Goal: Find specific page/section: Find specific page/section

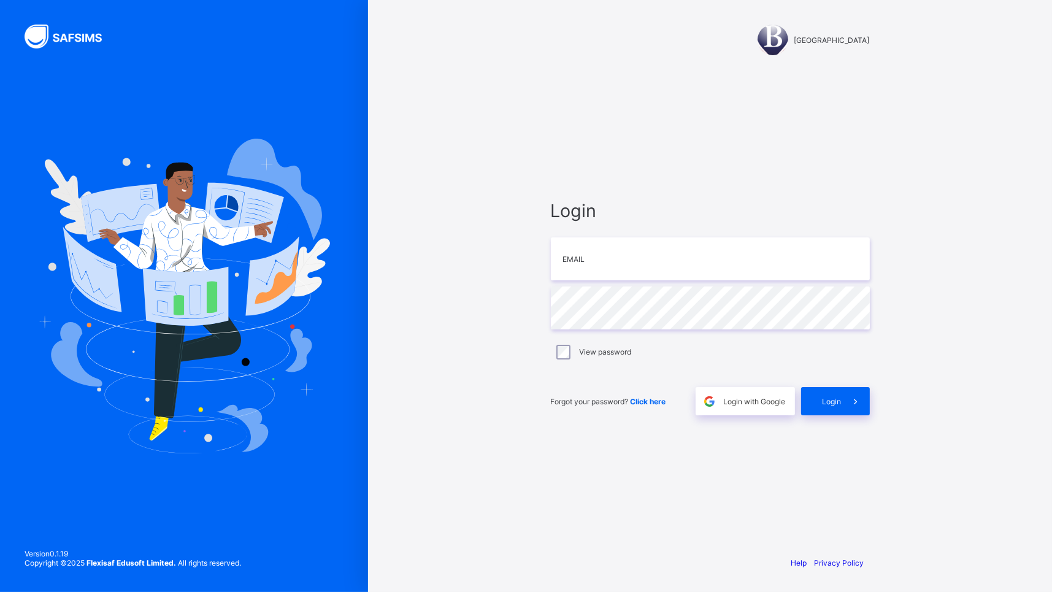
type input "**********"
click at [823, 399] on span "Login" at bounding box center [832, 401] width 19 height 9
click at [611, 250] on input "email" at bounding box center [710, 258] width 319 height 43
type input "**********"
click at [856, 398] on icon at bounding box center [855, 402] width 13 height 12
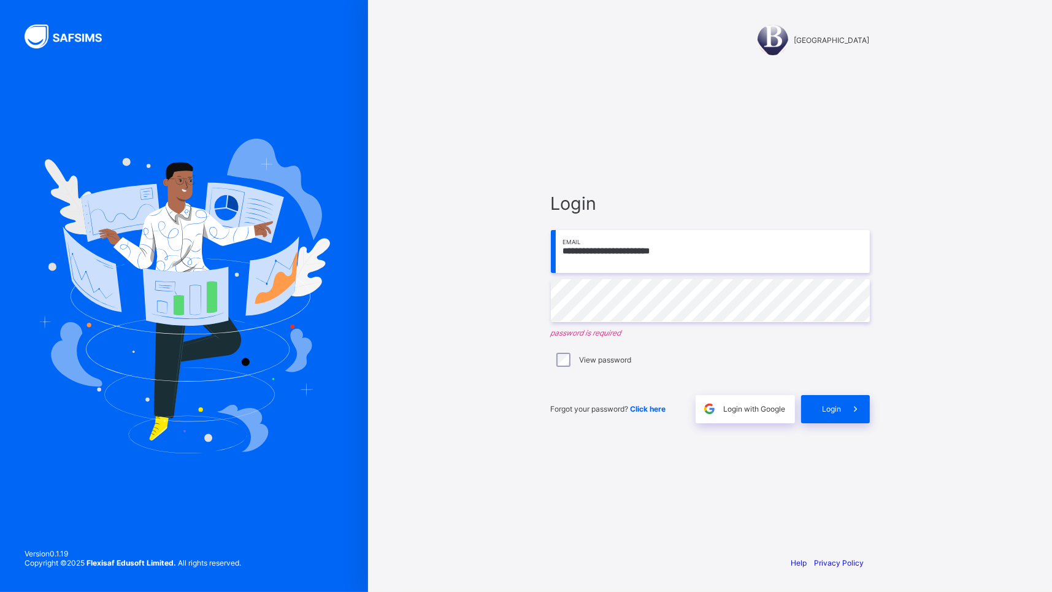
click at [643, 409] on span "Click here" at bounding box center [649, 408] width 36 height 9
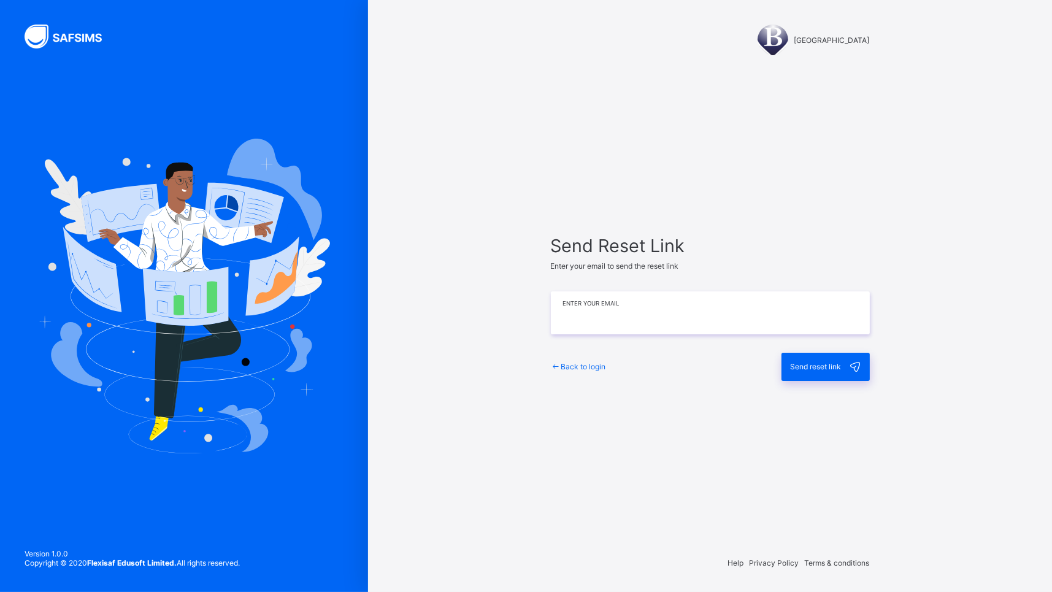
click at [652, 310] on input "email" at bounding box center [710, 313] width 319 height 43
type input "**********"
click at [808, 368] on span "Send reset link" at bounding box center [816, 366] width 51 height 9
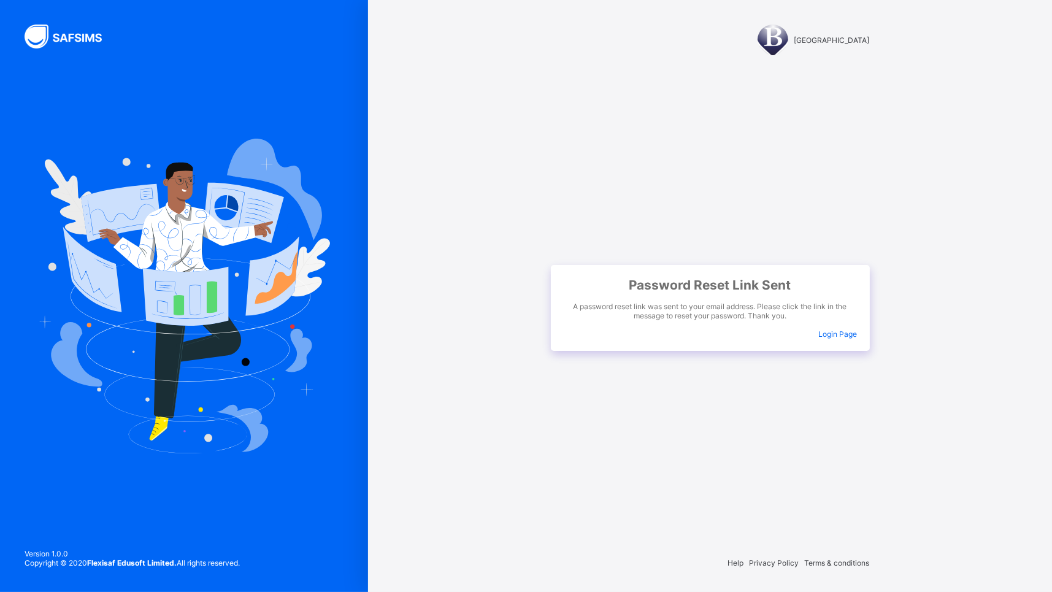
click at [834, 331] on span "Login Page" at bounding box center [838, 334] width 39 height 9
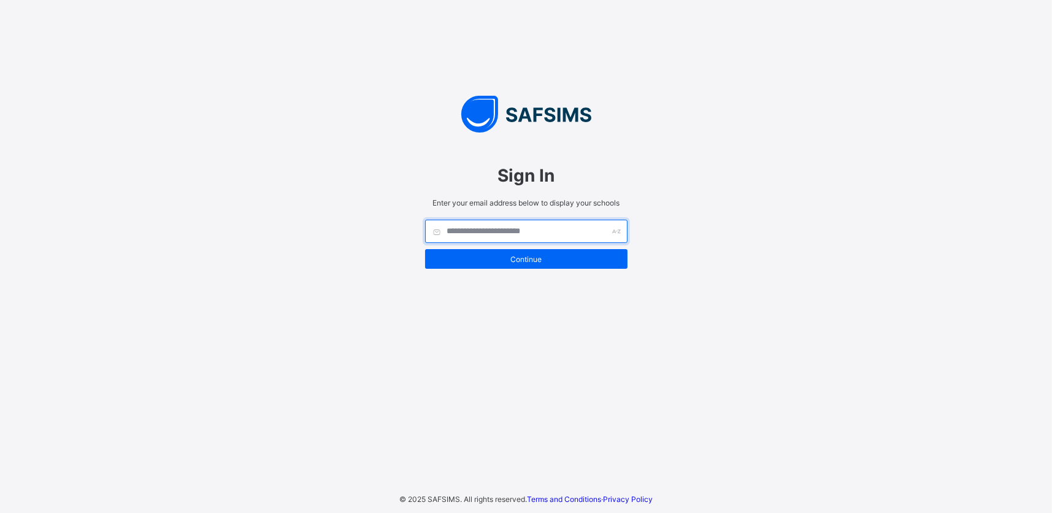
click at [552, 232] on input "text" at bounding box center [526, 231] width 203 height 23
type input "**********"
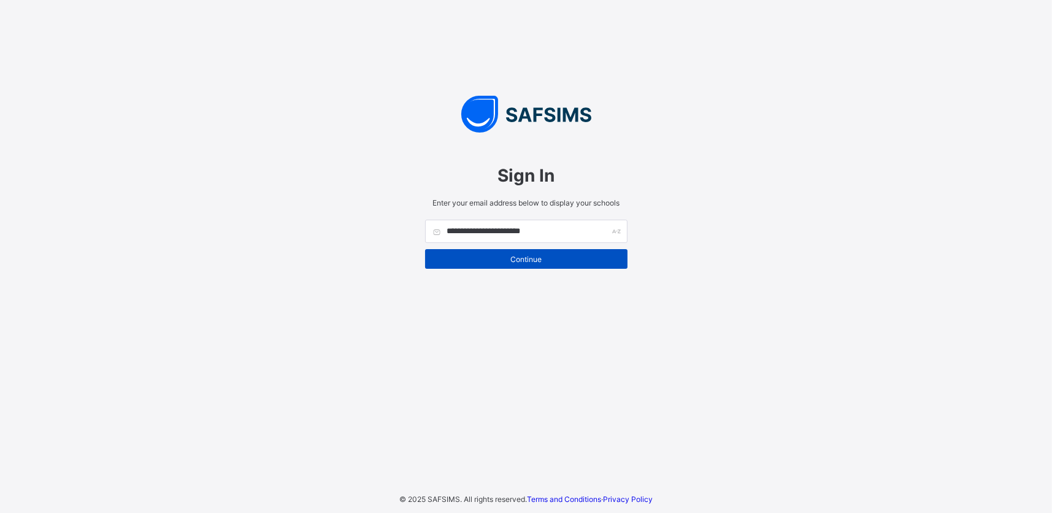
click at [557, 255] on span "Continue" at bounding box center [526, 259] width 184 height 9
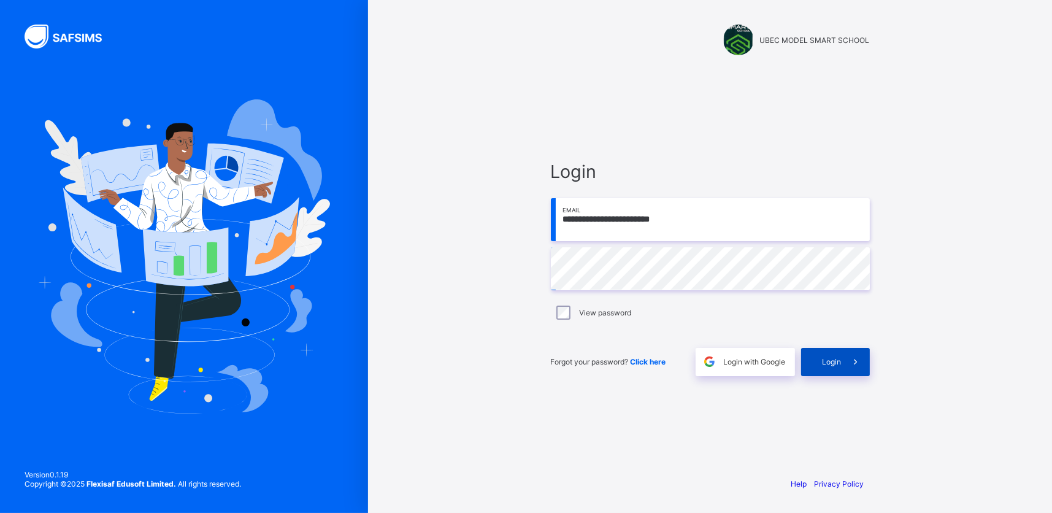
click at [835, 358] on span "Login" at bounding box center [832, 361] width 19 height 9
click at [646, 357] on span "Click here" at bounding box center [649, 361] width 36 height 9
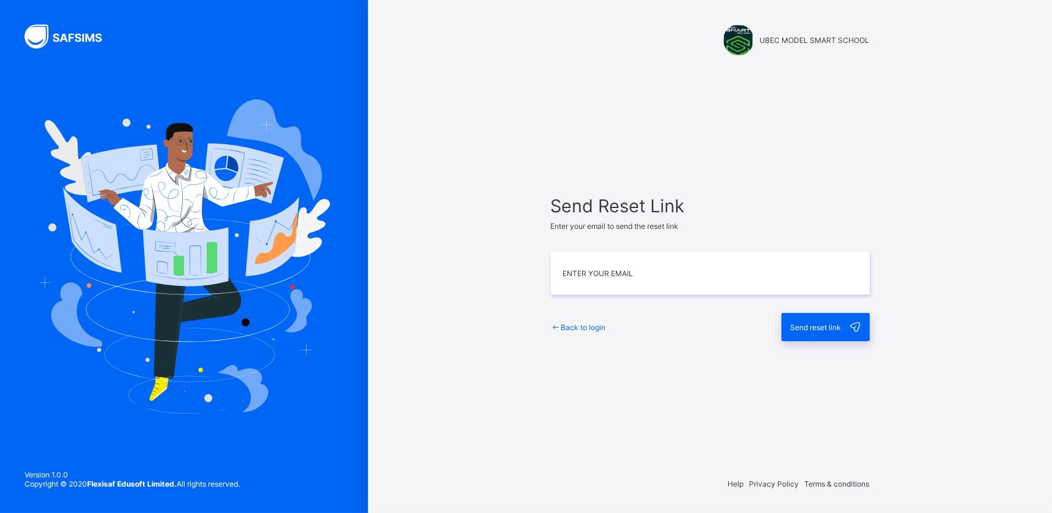
click at [636, 271] on input "email" at bounding box center [710, 273] width 319 height 43
type input "**********"
click at [818, 320] on div "Send reset link" at bounding box center [826, 327] width 88 height 28
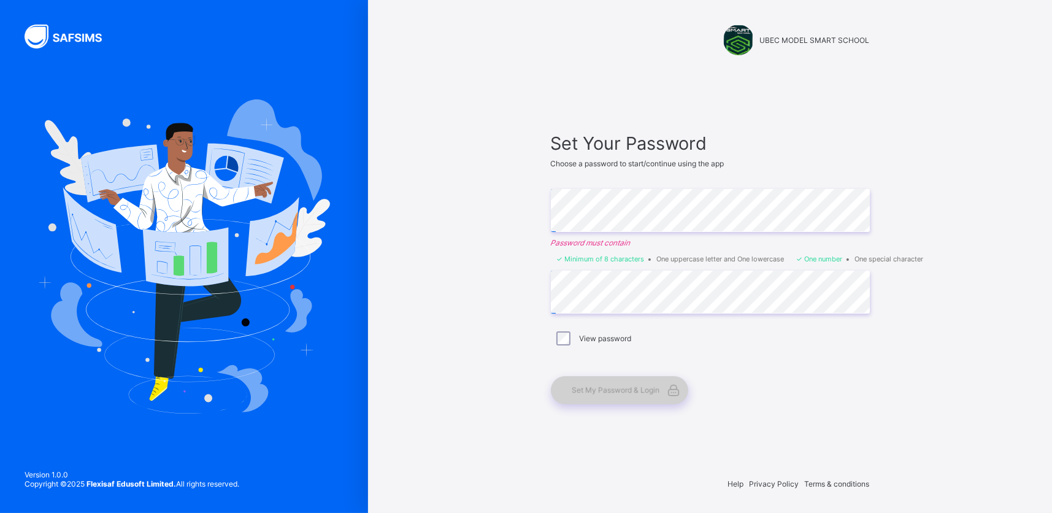
click at [608, 392] on span "Set My Password & Login" at bounding box center [617, 389] width 88 height 9
click at [642, 390] on span "Set My Password & Login" at bounding box center [617, 389] width 88 height 9
click at [658, 385] on span "Set My Password & Login" at bounding box center [617, 389] width 88 height 9
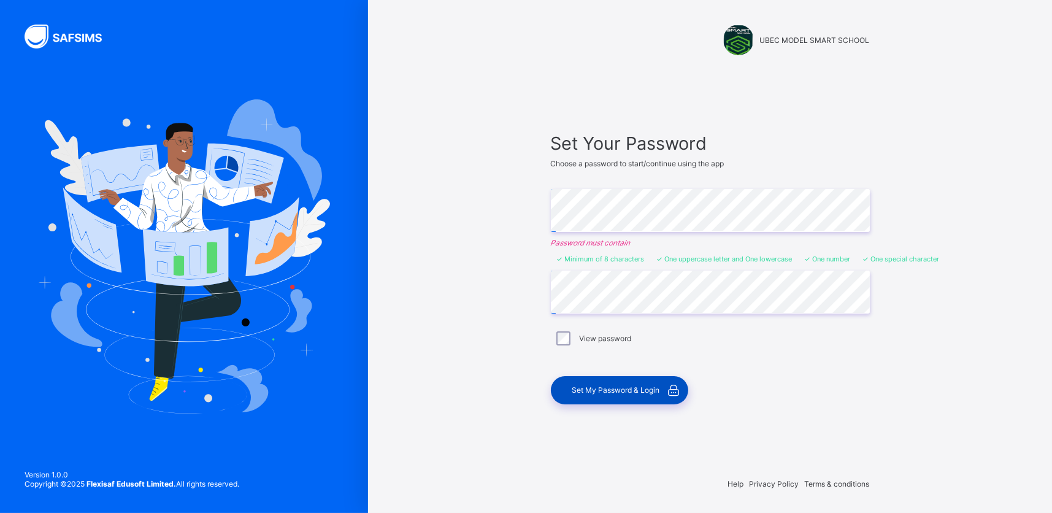
click at [627, 388] on span "Set My Password & Login" at bounding box center [617, 389] width 88 height 9
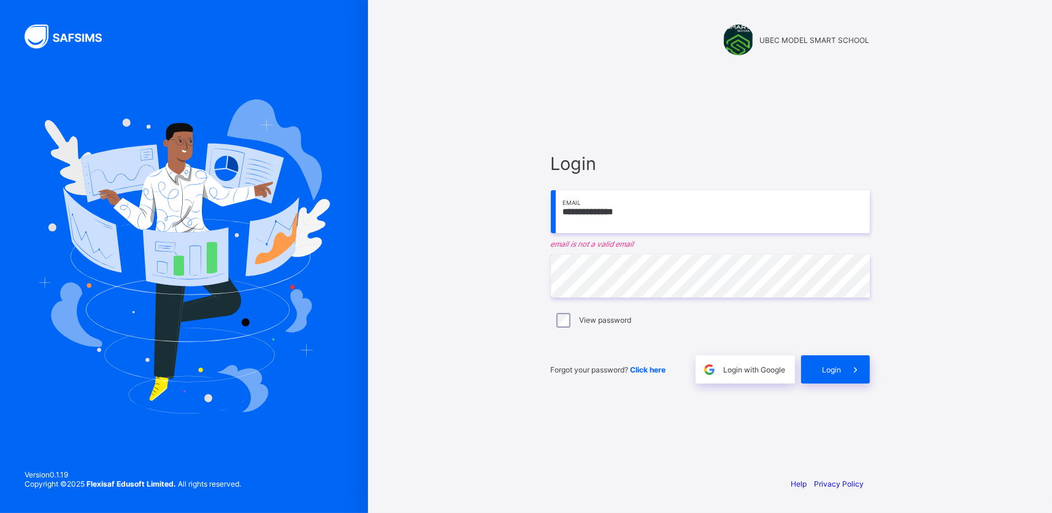
click at [650, 211] on input "**********" at bounding box center [710, 211] width 319 height 43
type input "*"
click at [598, 209] on input "email" at bounding box center [710, 211] width 319 height 43
type input "**********"
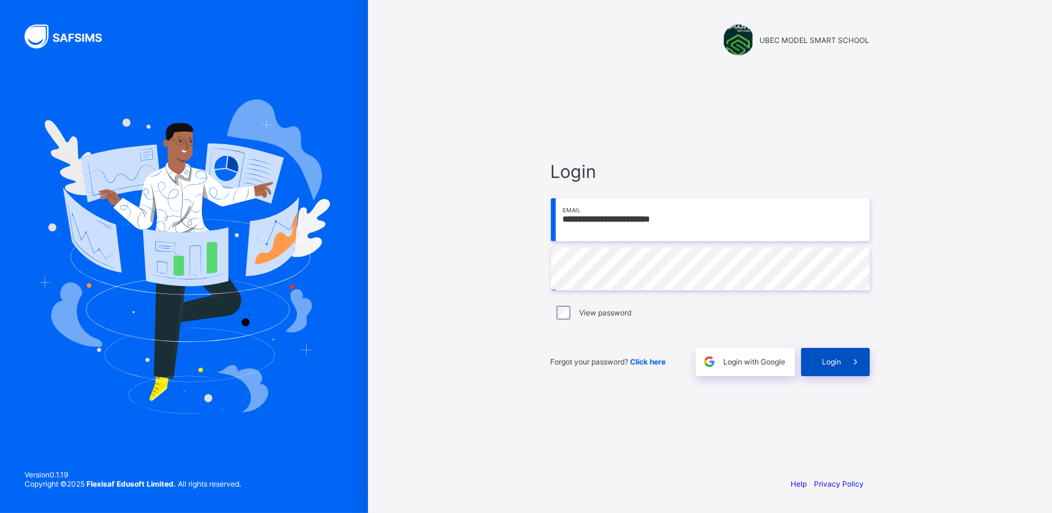
click at [824, 360] on span "Login" at bounding box center [832, 361] width 19 height 9
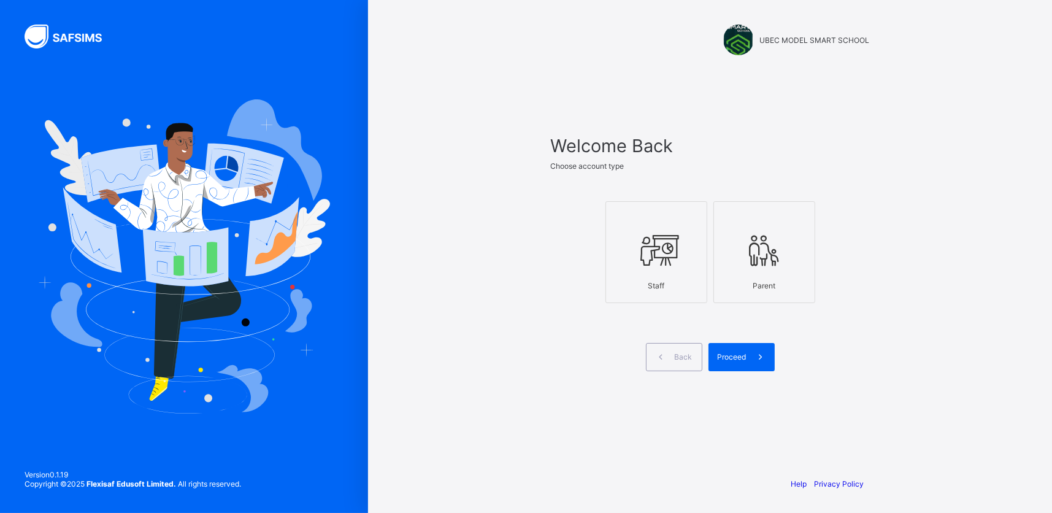
click at [663, 266] on icon at bounding box center [656, 250] width 43 height 37
click at [736, 357] on span "Proceed" at bounding box center [732, 356] width 29 height 9
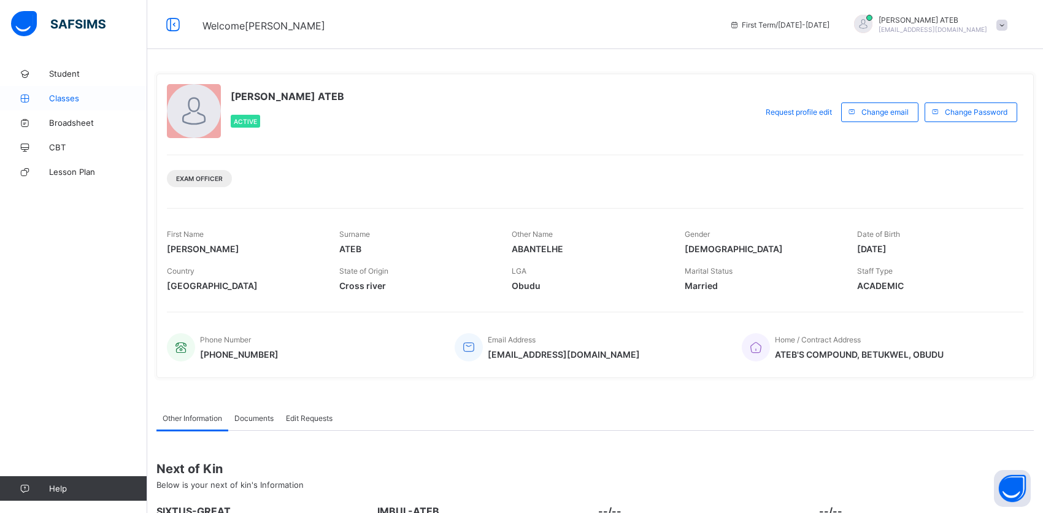
click at [74, 95] on span "Classes" at bounding box center [98, 98] width 98 height 10
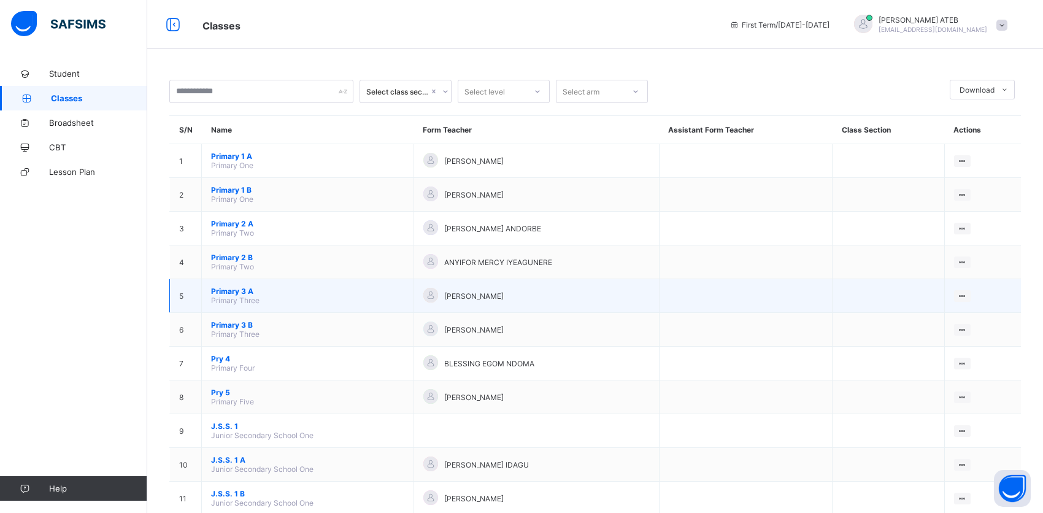
click at [225, 288] on span "Primary 3 A" at bounding box center [307, 291] width 193 height 9
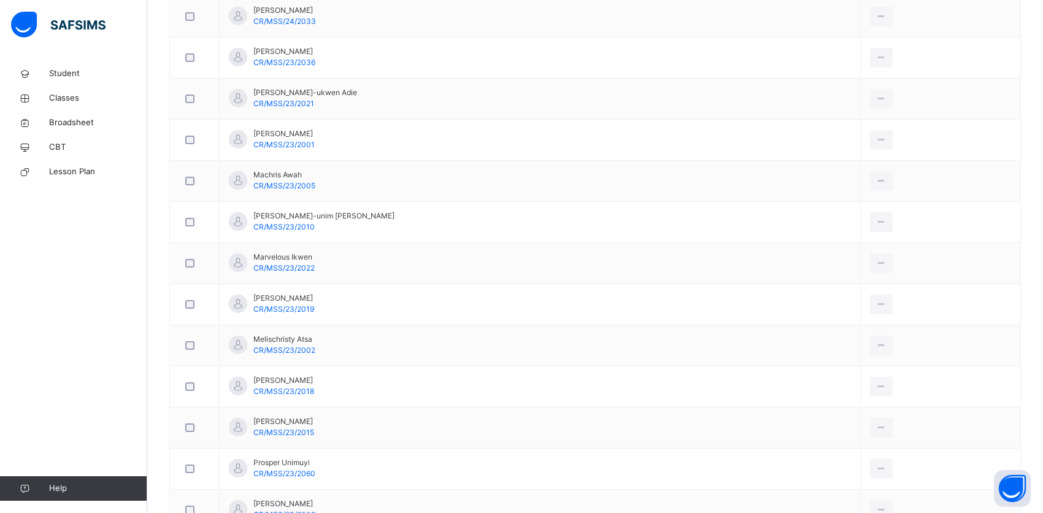
scroll to position [857, 0]
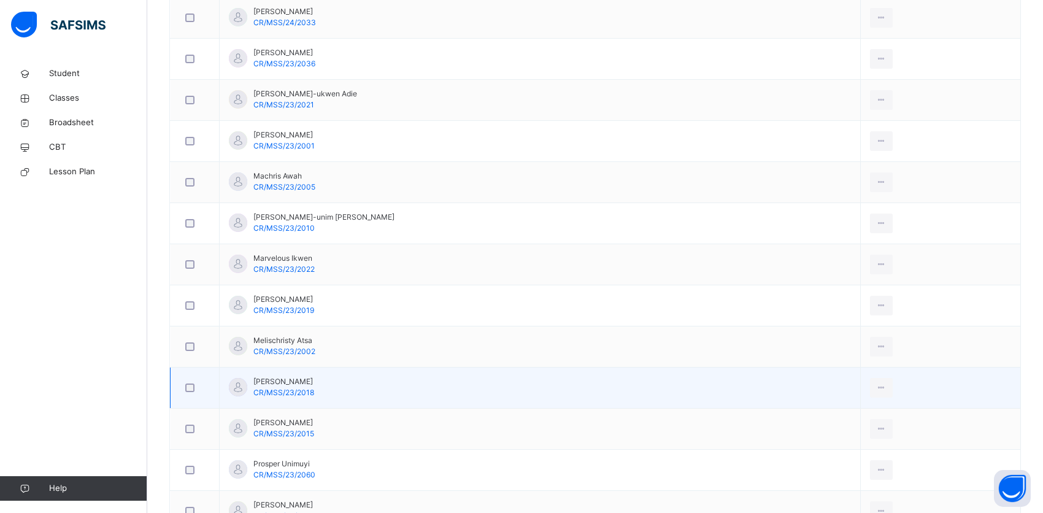
click at [802, 368] on td "Njal Miguel CR/MSS/23/2018" at bounding box center [540, 388] width 641 height 41
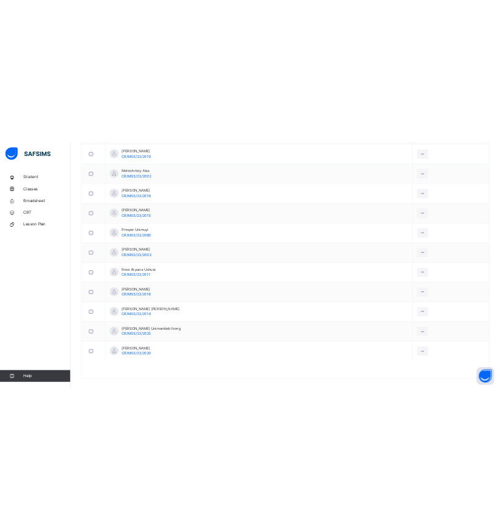
scroll to position [1146, 0]
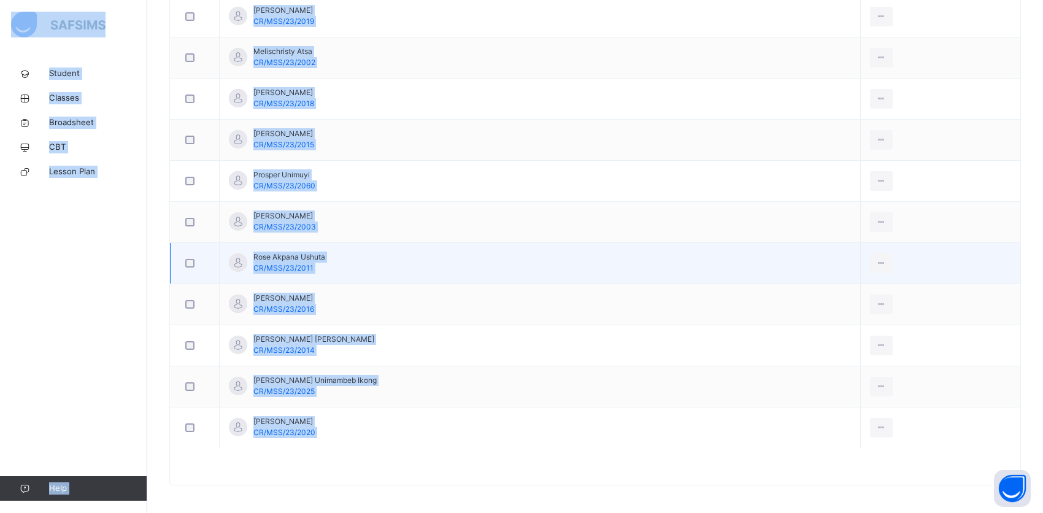
drag, startPoint x: 1029, startPoint y: 0, endPoint x: 569, endPoint y: 253, distance: 524.6
click at [569, 253] on td "Rose Akpana Ushuta CR/MSS/23/2011" at bounding box center [540, 263] width 641 height 41
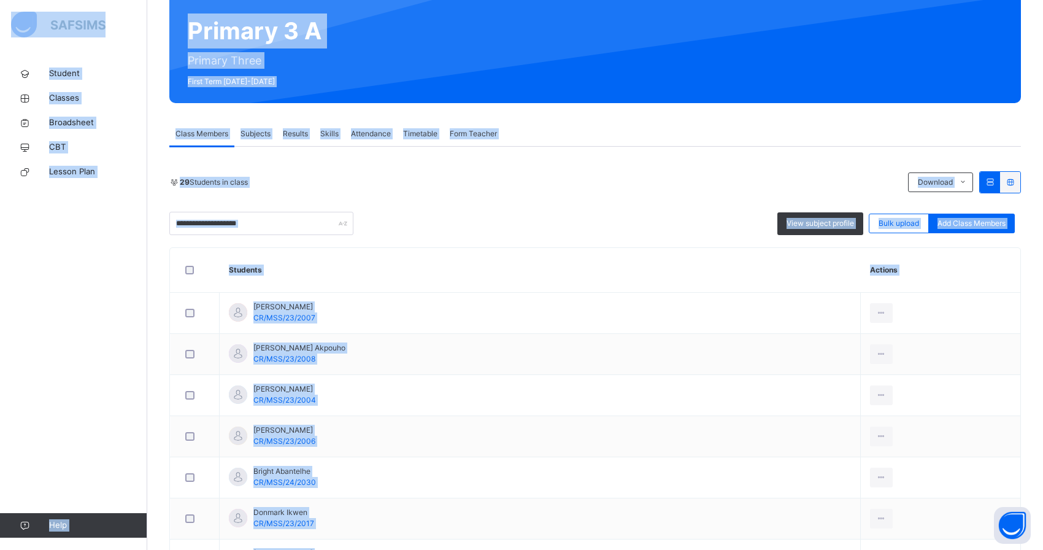
scroll to position [184, 0]
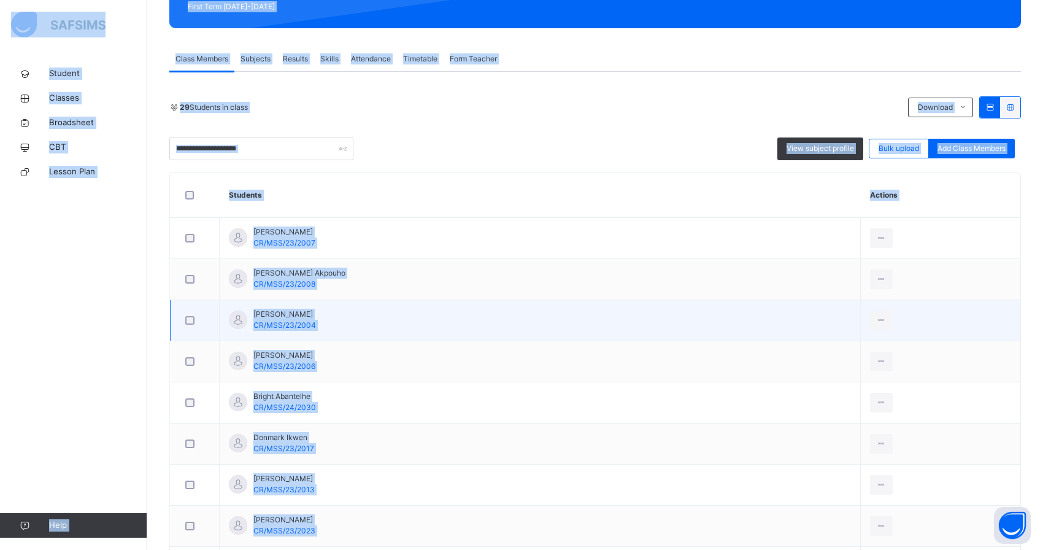
click at [425, 319] on td "Arabella Adie CR/MSS/23/2004" at bounding box center [540, 320] width 641 height 41
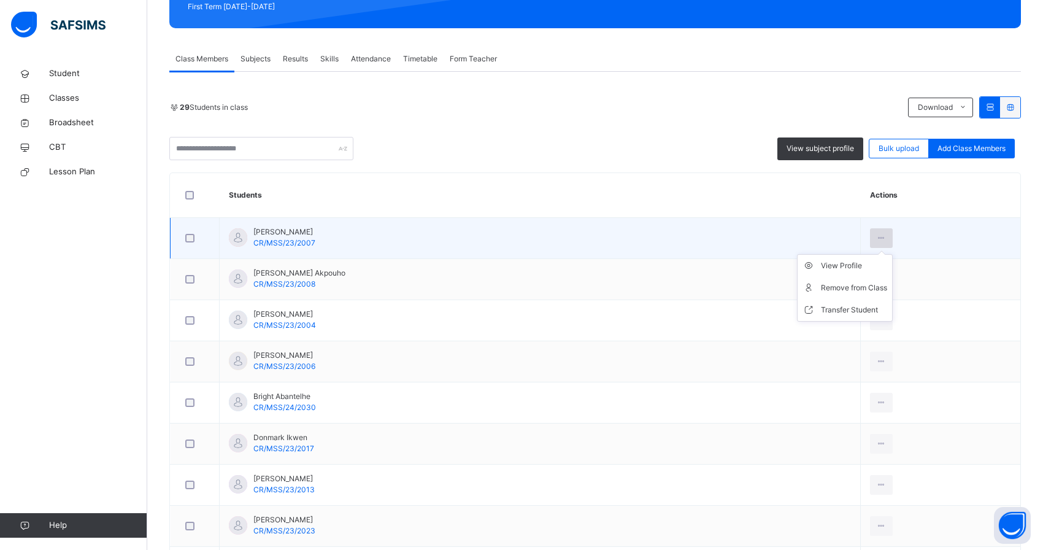
click at [876, 239] on icon at bounding box center [881, 238] width 10 height 11
click at [823, 267] on div "View Profile" at bounding box center [854, 266] width 66 height 12
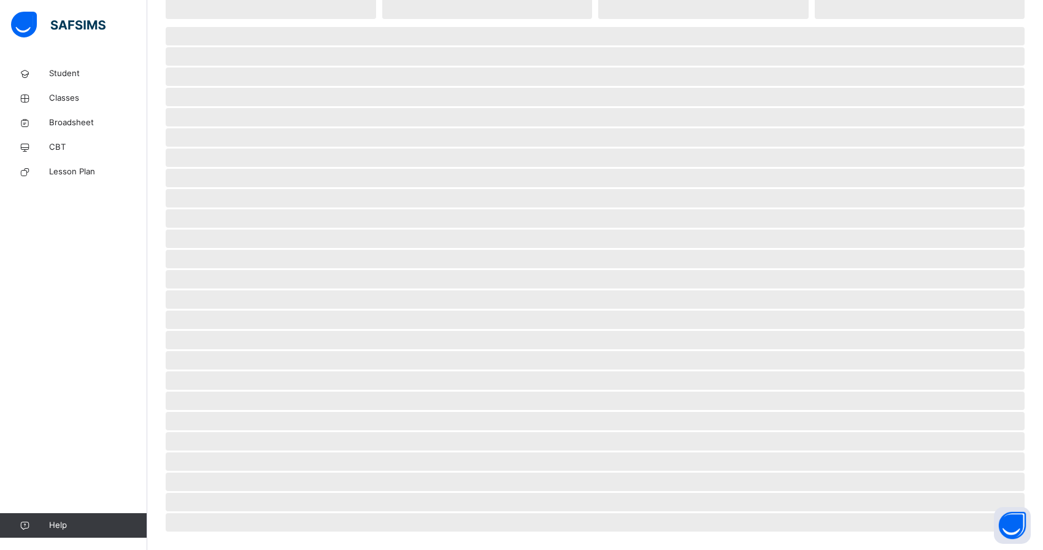
scroll to position [145, 0]
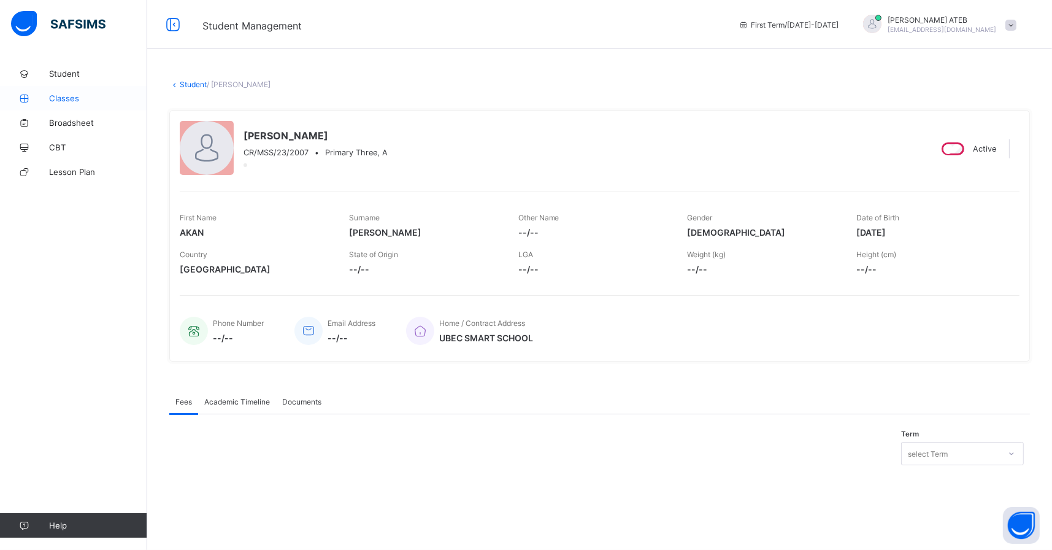
click at [69, 101] on span "Classes" at bounding box center [98, 98] width 98 height 10
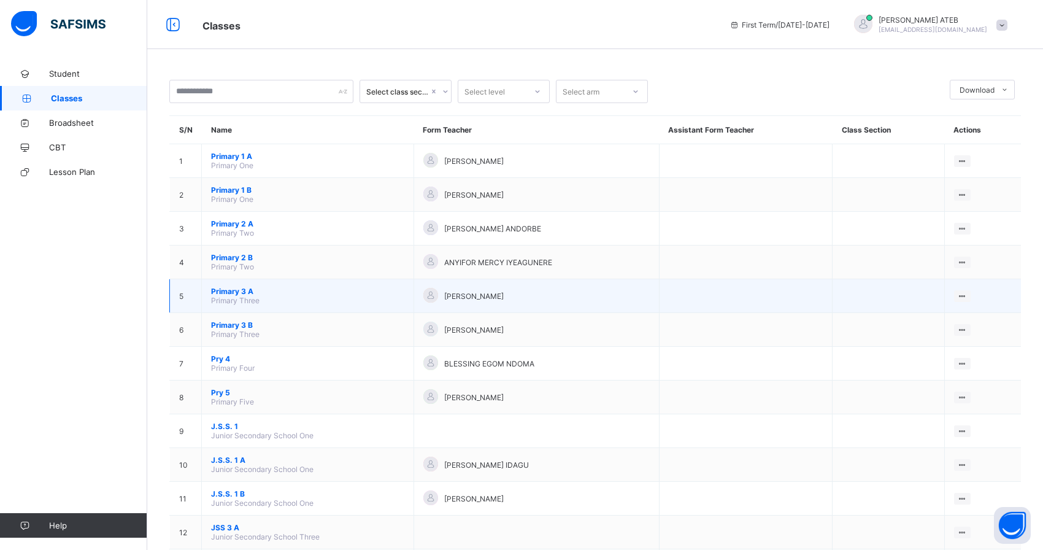
click at [260, 287] on span "Primary 3 A" at bounding box center [307, 291] width 193 height 9
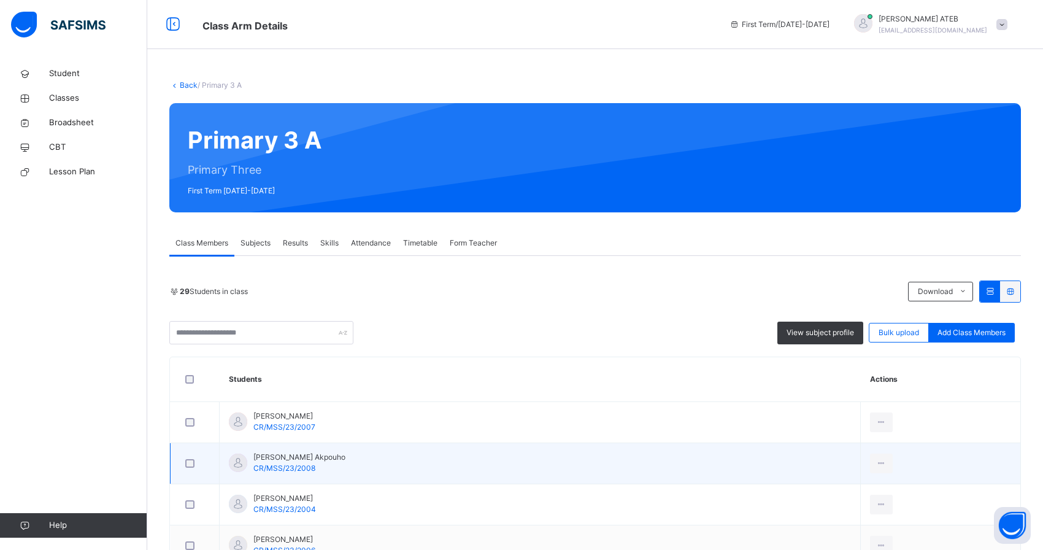
scroll to position [184, 0]
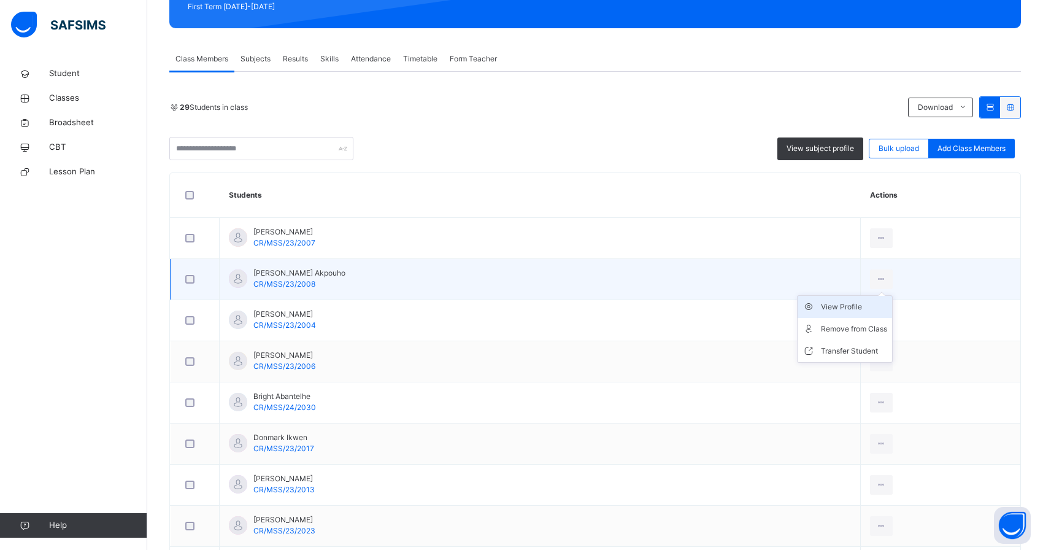
click at [821, 303] on div "View Profile" at bounding box center [854, 307] width 66 height 12
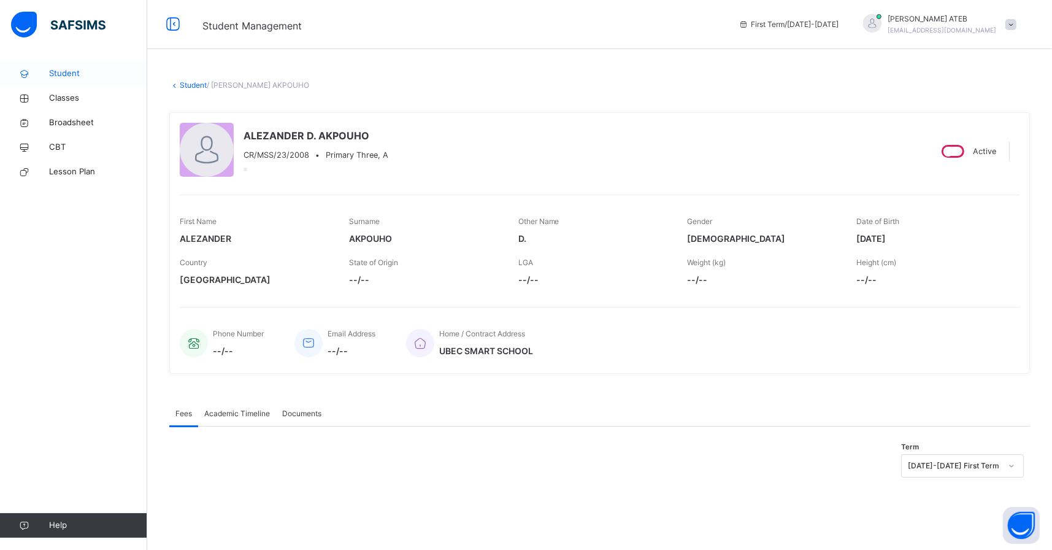
click at [68, 73] on span "Student" at bounding box center [98, 74] width 98 height 12
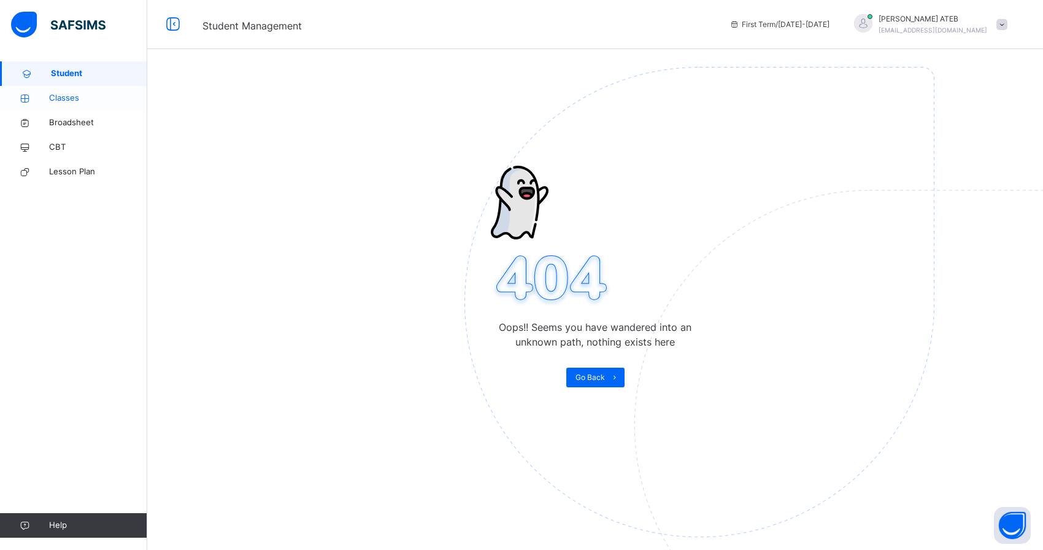
click at [72, 95] on span "Classes" at bounding box center [98, 98] width 98 height 12
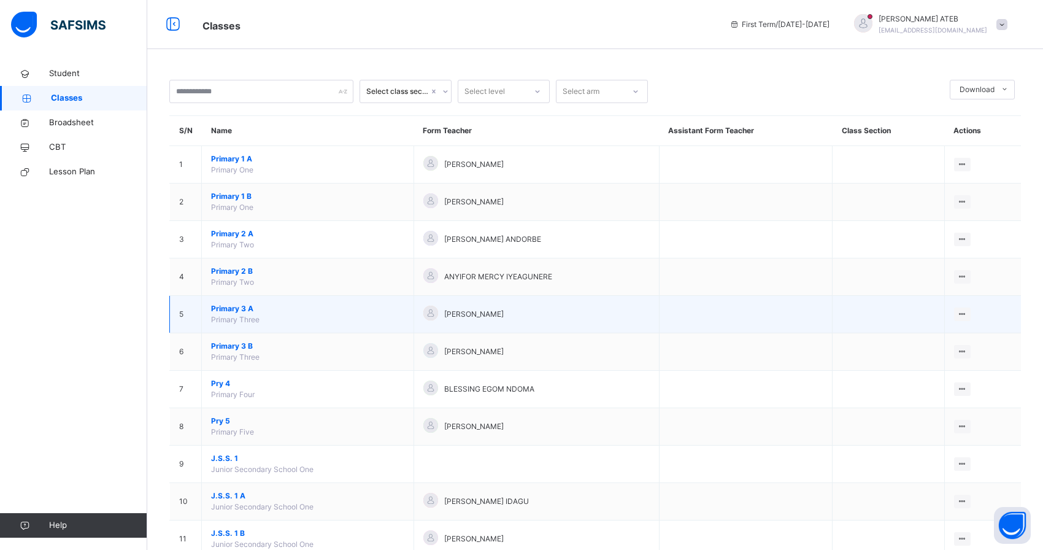
click at [257, 307] on span "Primary 3 A" at bounding box center [307, 308] width 193 height 11
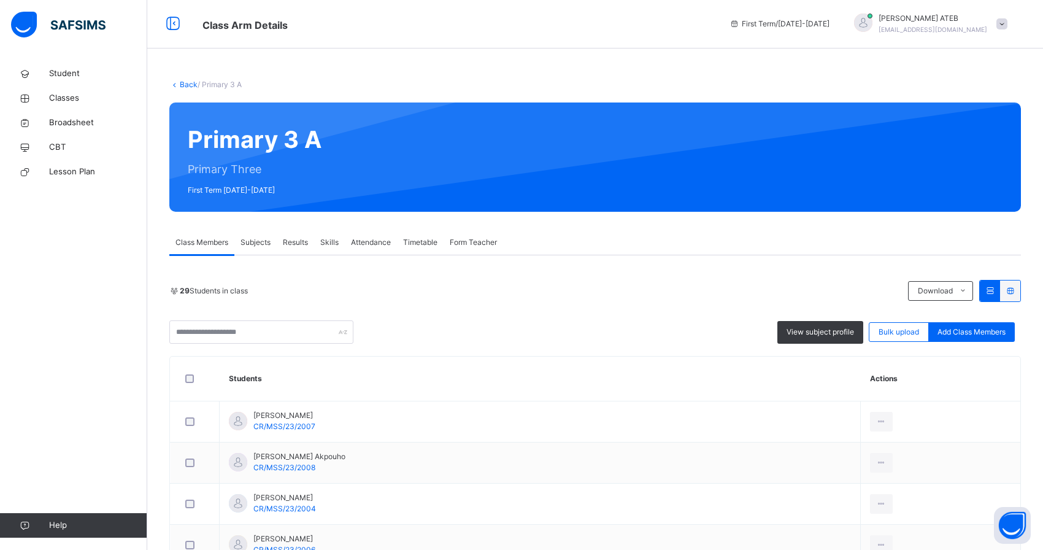
scroll to position [184, 0]
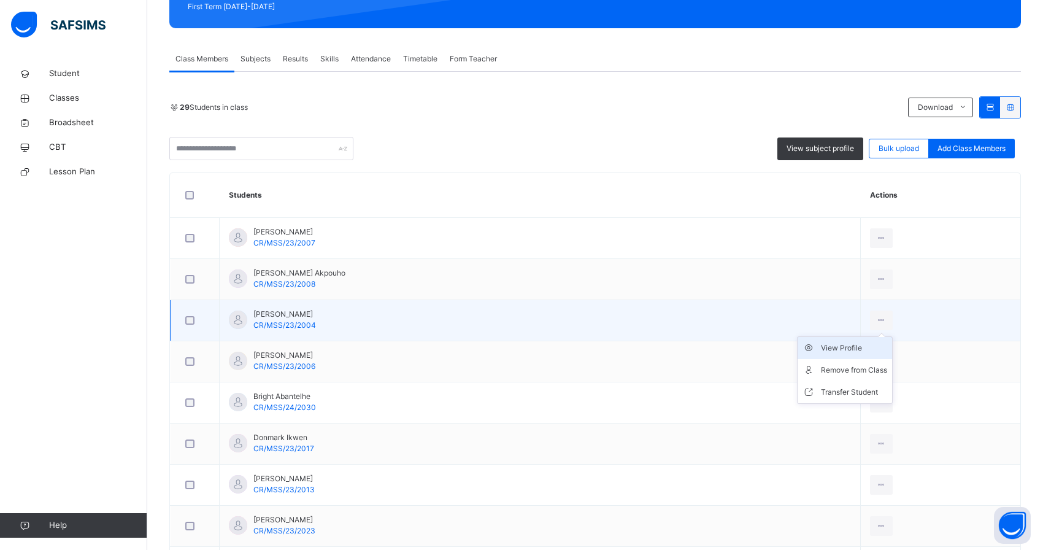
click at [824, 346] on div "View Profile" at bounding box center [854, 348] width 66 height 12
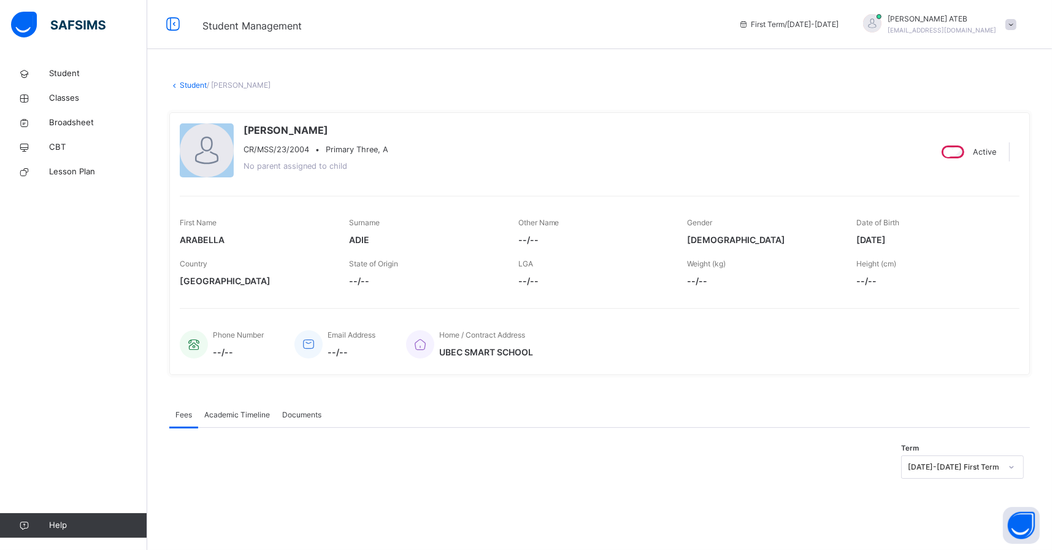
click at [193, 83] on link "Student" at bounding box center [193, 84] width 27 height 9
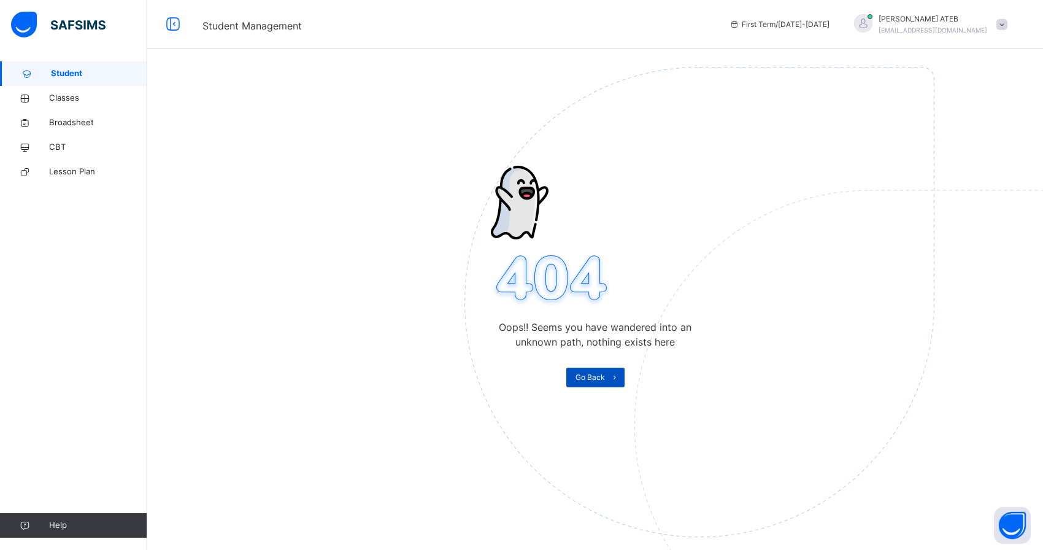
click at [595, 377] on span "Go Back" at bounding box center [590, 377] width 29 height 11
click at [87, 71] on span "Student" at bounding box center [99, 74] width 96 height 12
click at [82, 71] on span "Student" at bounding box center [99, 74] width 96 height 12
click at [49, 93] on span "Classes" at bounding box center [98, 98] width 98 height 12
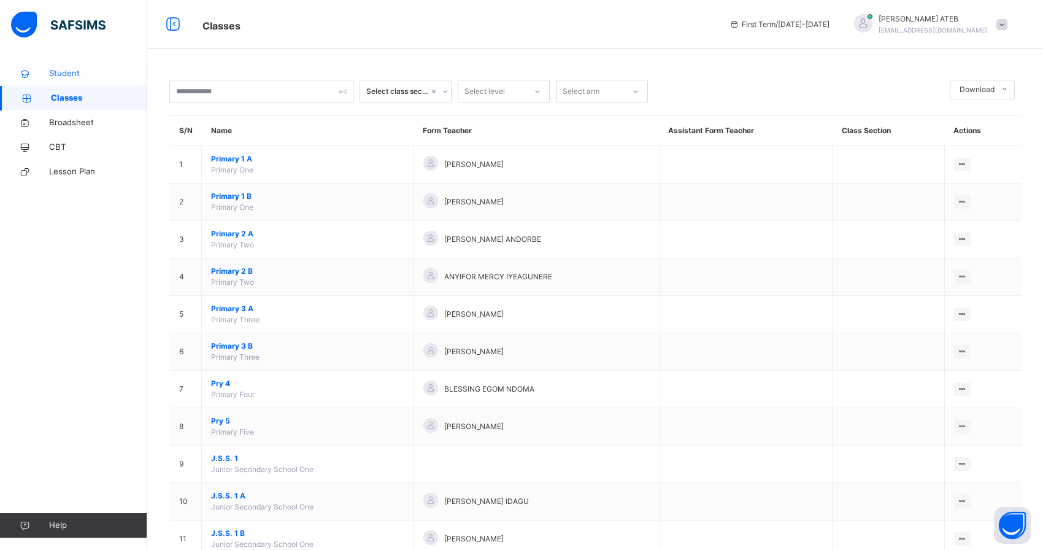
click at [60, 72] on span "Student" at bounding box center [98, 74] width 98 height 12
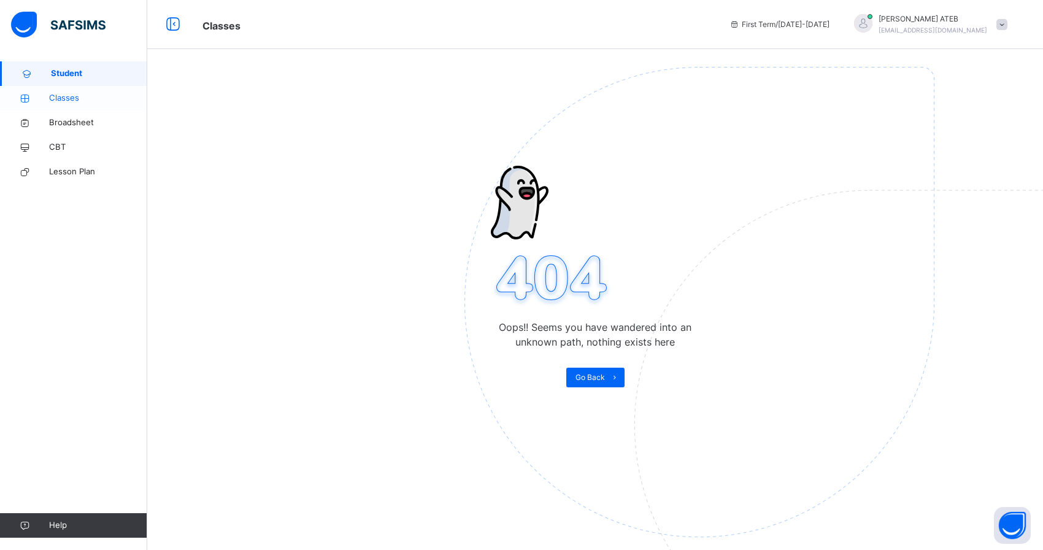
click at [72, 102] on span "Classes" at bounding box center [98, 98] width 98 height 12
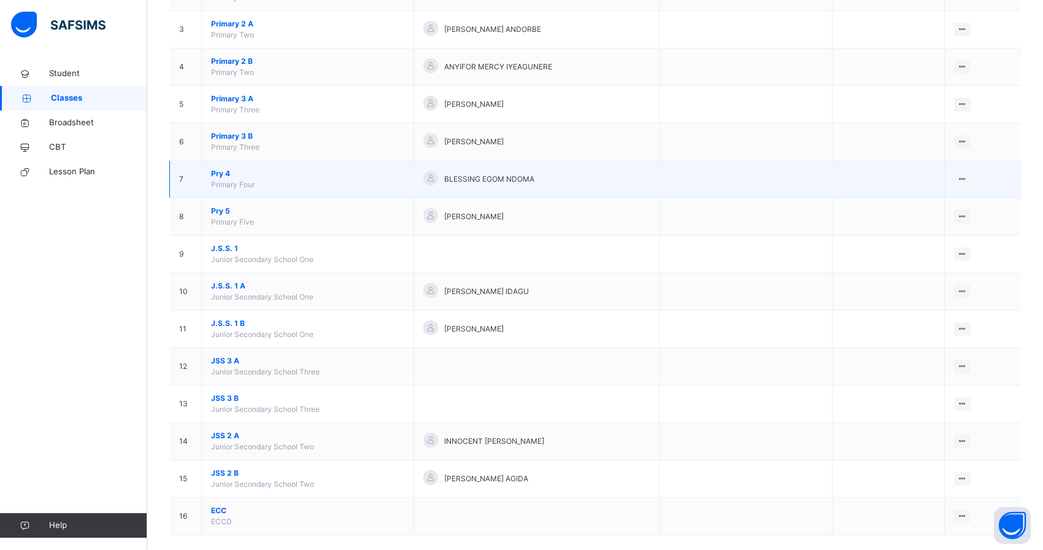
scroll to position [224, 0]
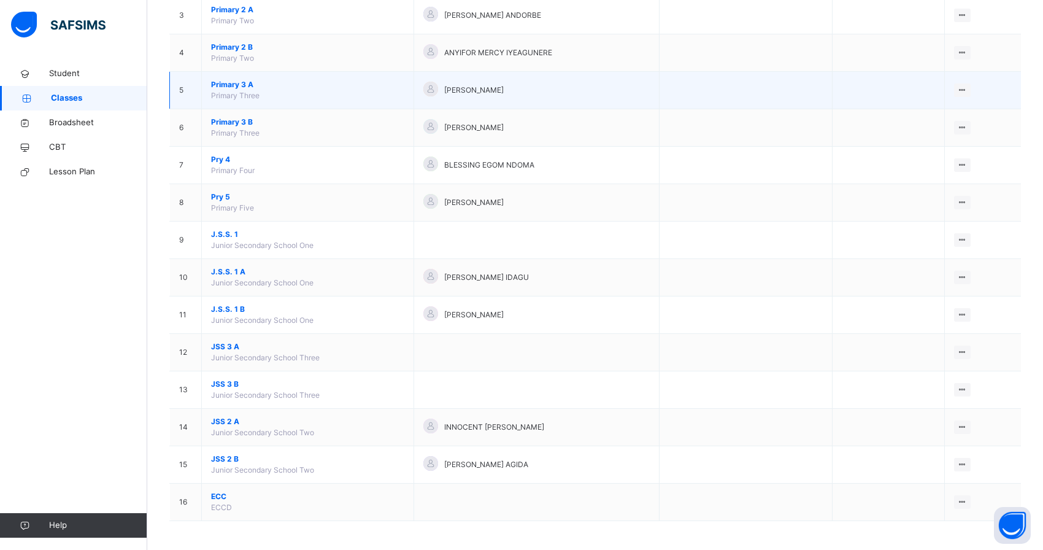
click at [240, 81] on span "Primary 3 A" at bounding box center [307, 84] width 193 height 11
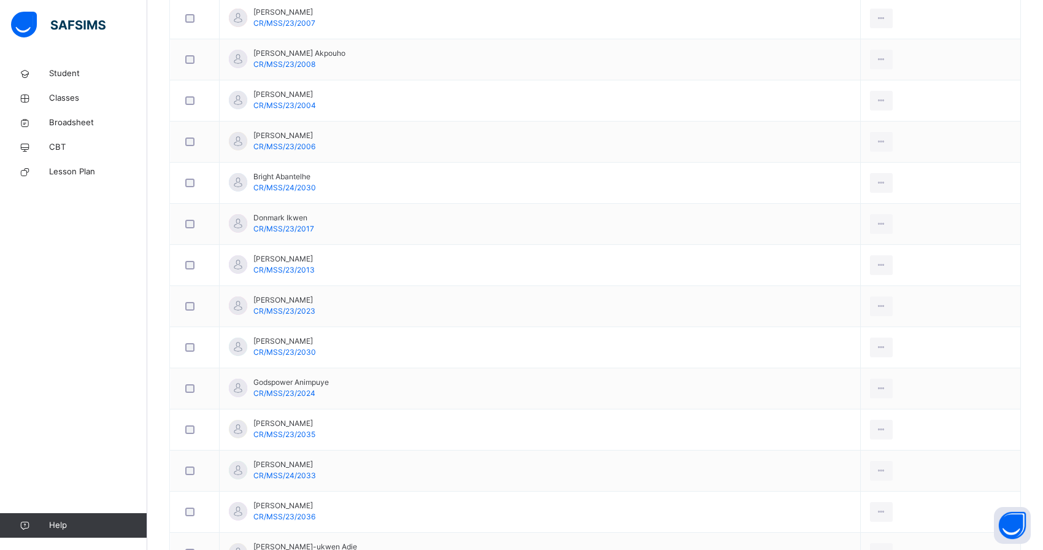
scroll to position [311, 0]
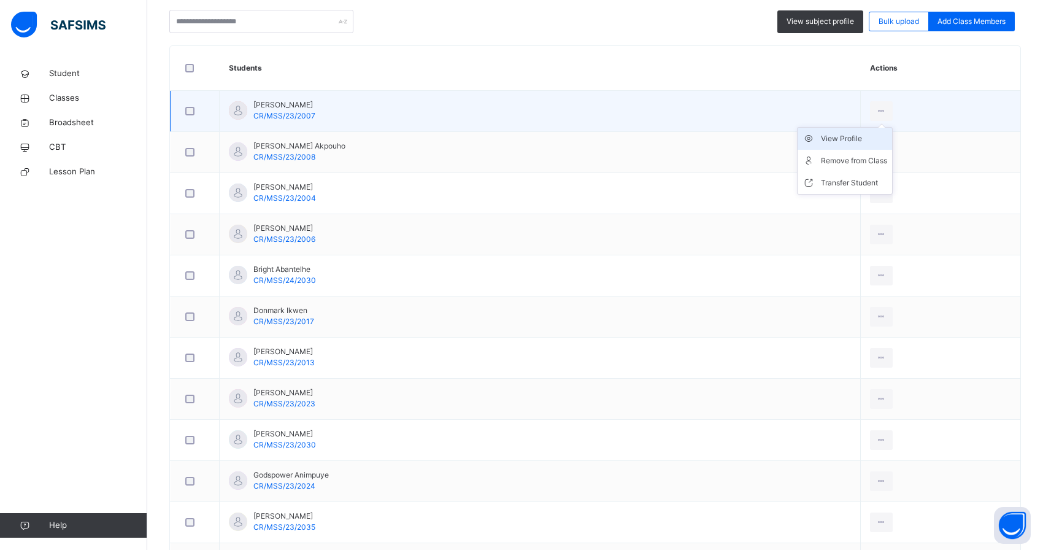
click at [829, 136] on div "View Profile" at bounding box center [854, 139] width 66 height 12
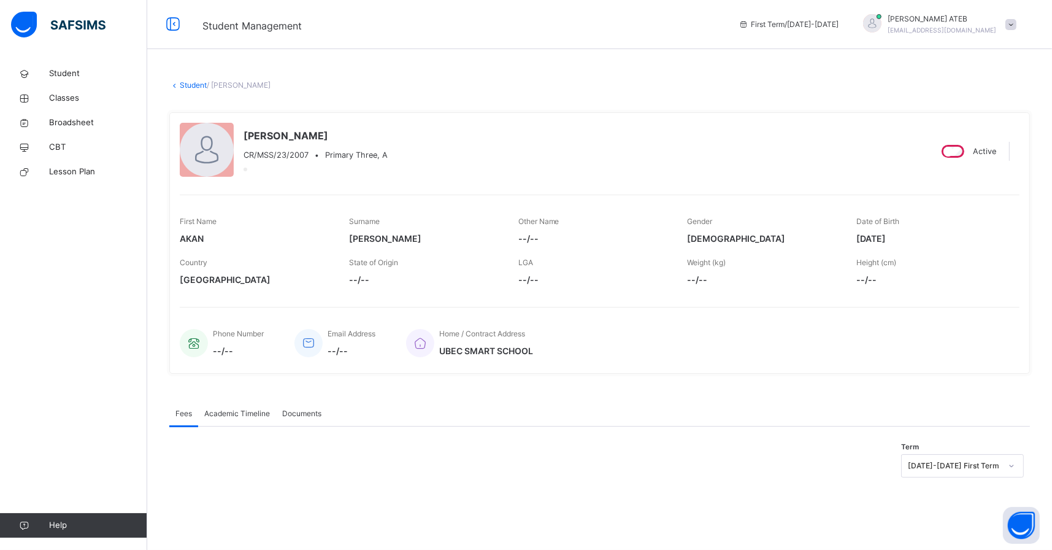
click at [193, 81] on link "Student" at bounding box center [193, 84] width 27 height 9
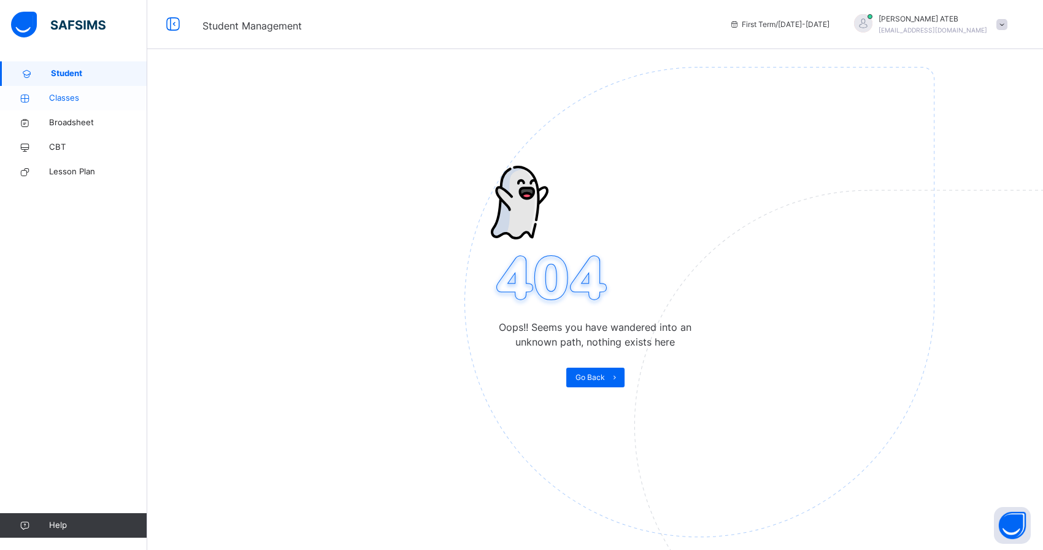
click at [69, 100] on span "Classes" at bounding box center [98, 98] width 98 height 12
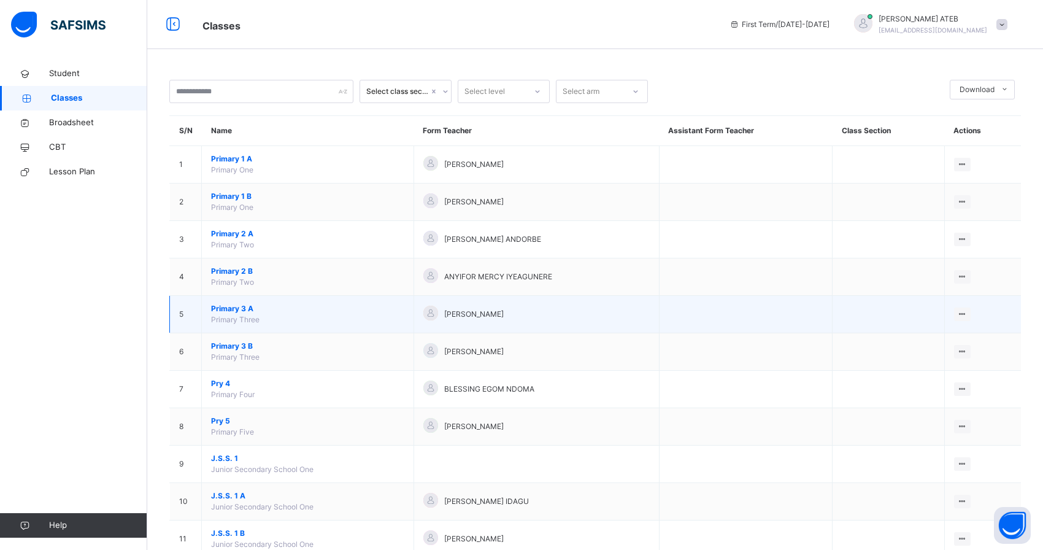
click at [260, 311] on span "Primary 3 A" at bounding box center [307, 308] width 193 height 11
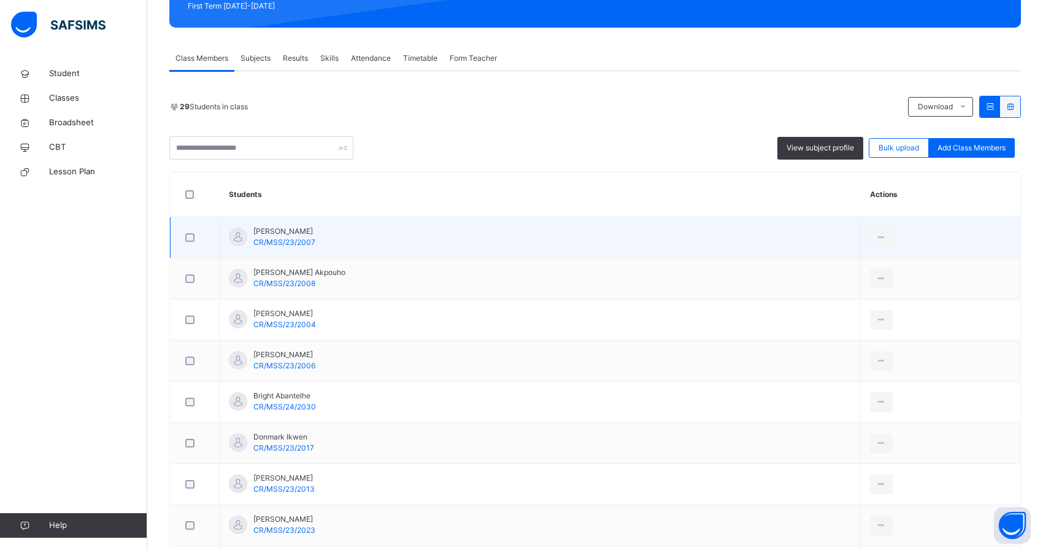
scroll to position [245, 0]
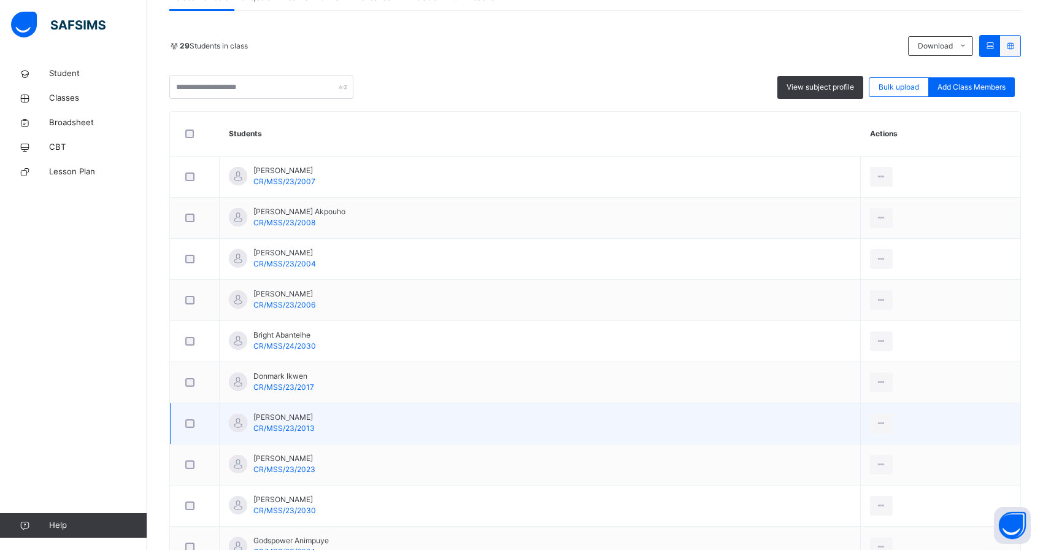
click at [719, 429] on td "Emmanuella John CR/MSS/23/2013" at bounding box center [540, 423] width 641 height 41
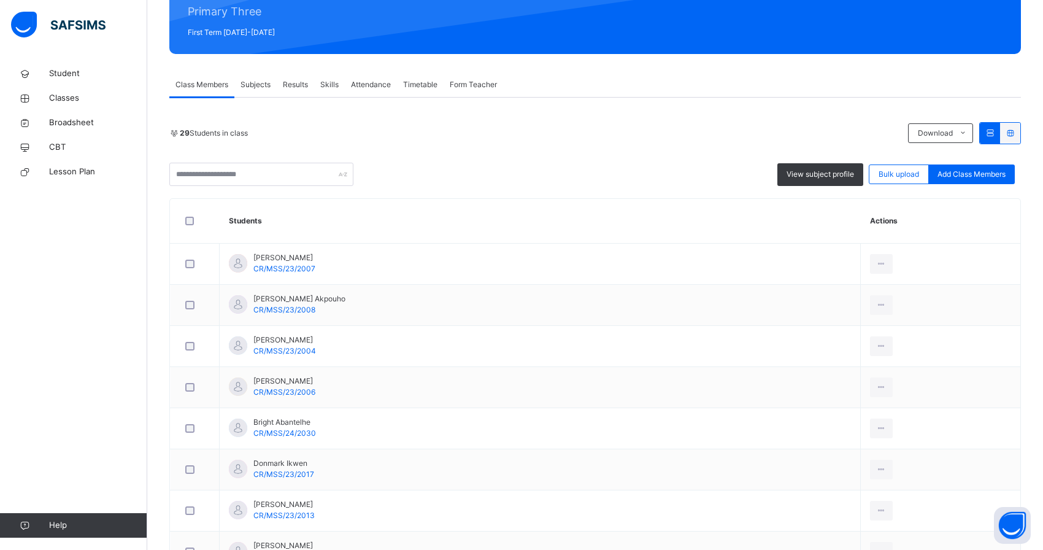
scroll to position [188, 0]
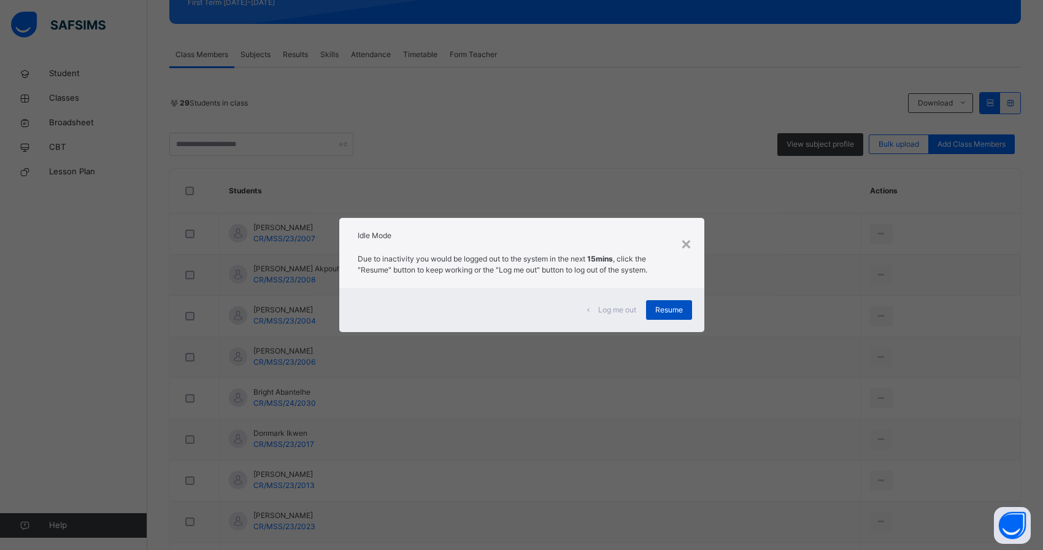
click at [678, 309] on span "Resume" at bounding box center [669, 309] width 28 height 11
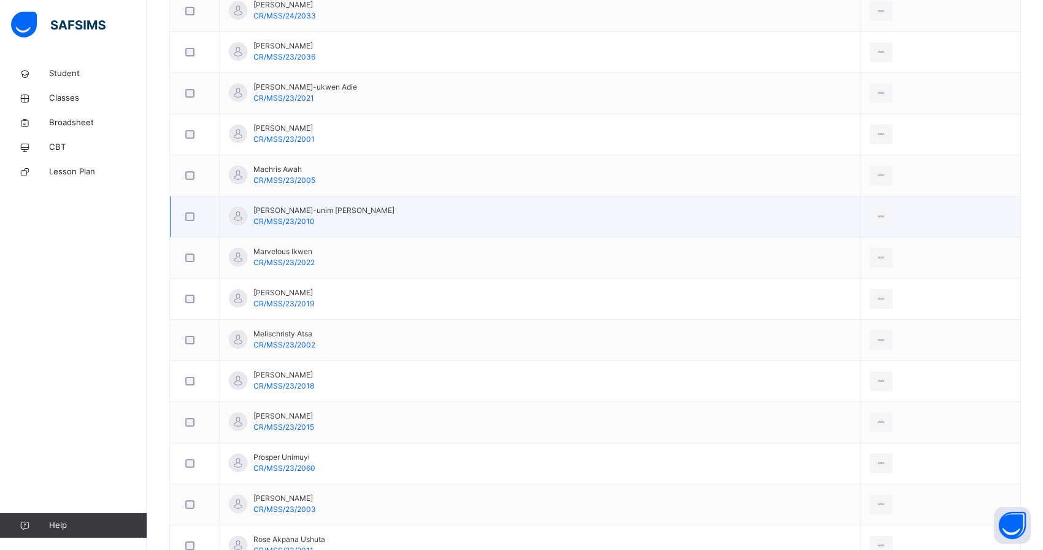
scroll to position [925, 0]
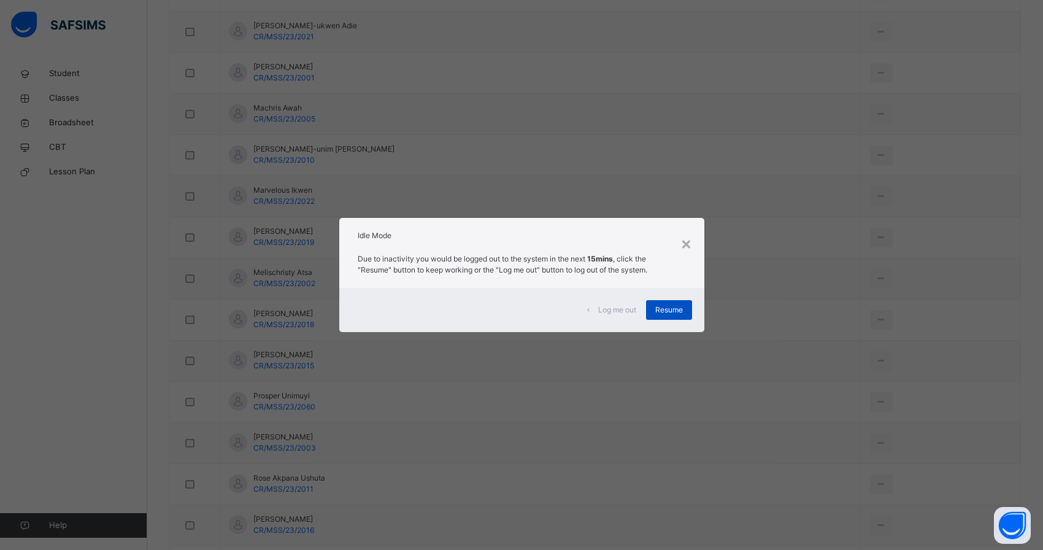
click at [674, 306] on span "Resume" at bounding box center [669, 309] width 28 height 11
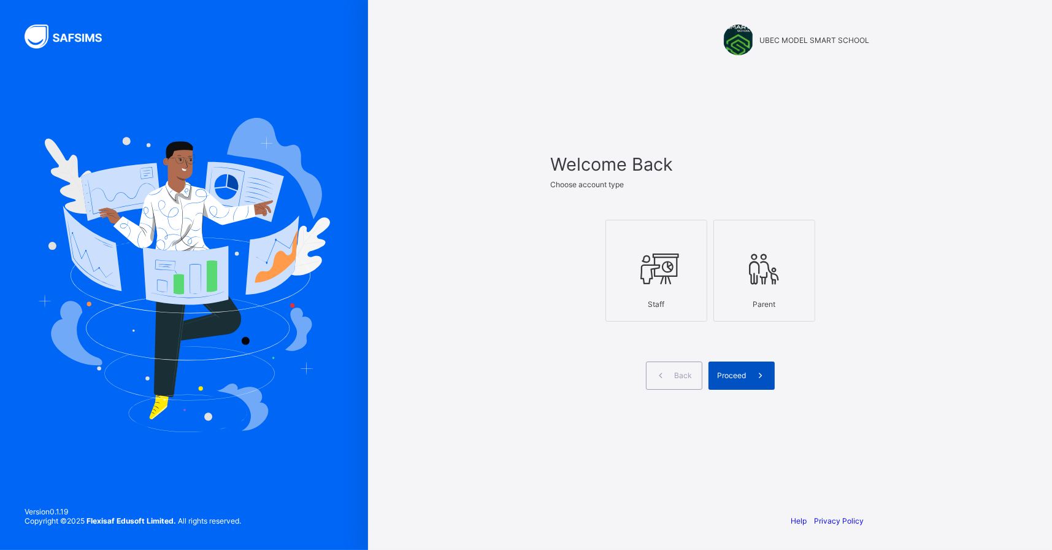
click at [735, 374] on span "Proceed" at bounding box center [732, 375] width 29 height 9
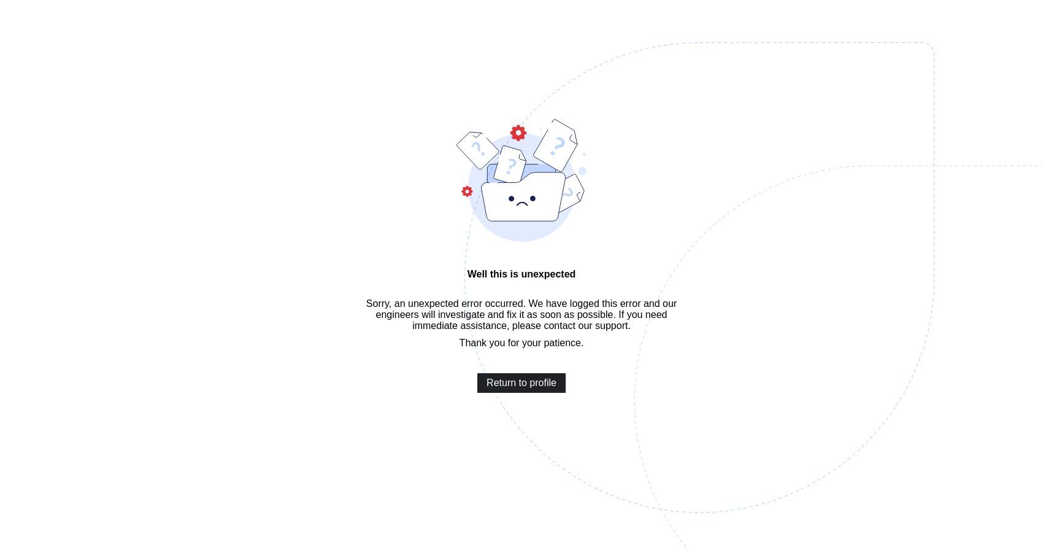
click at [535, 388] on span "Return to profile" at bounding box center [522, 382] width 70 height 11
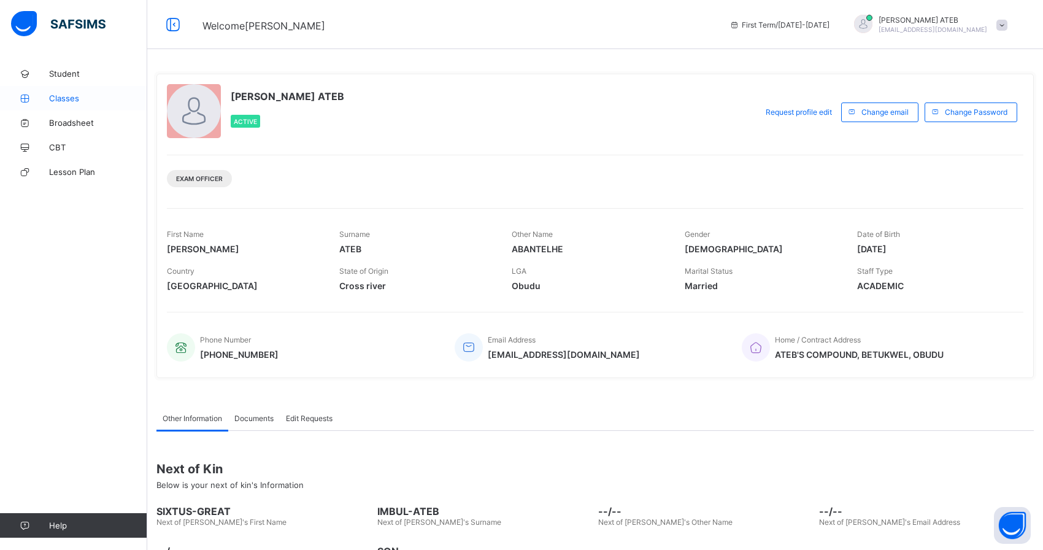
click at [74, 101] on span "Classes" at bounding box center [98, 98] width 98 height 10
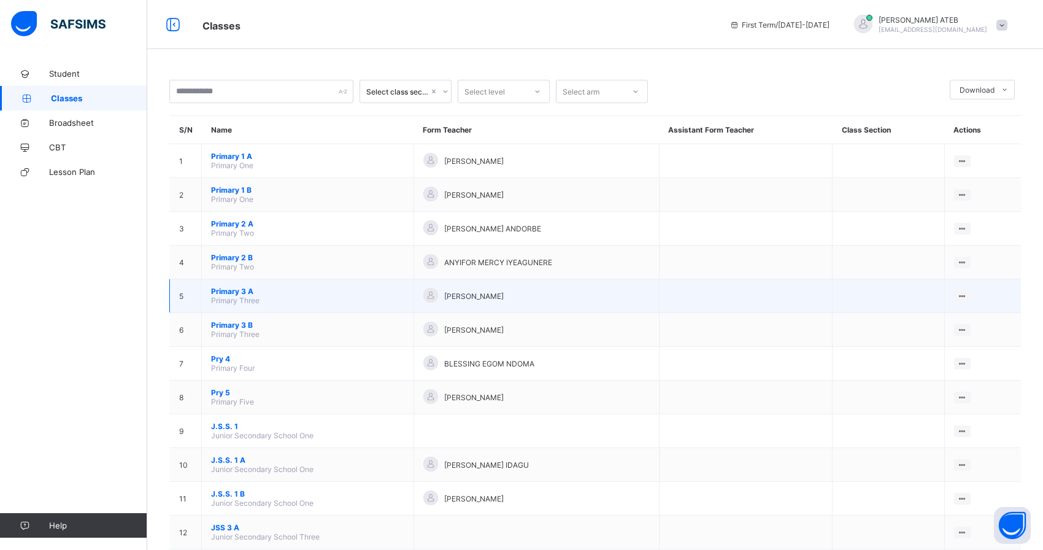
click at [276, 287] on span "Primary 3 A" at bounding box center [307, 291] width 193 height 9
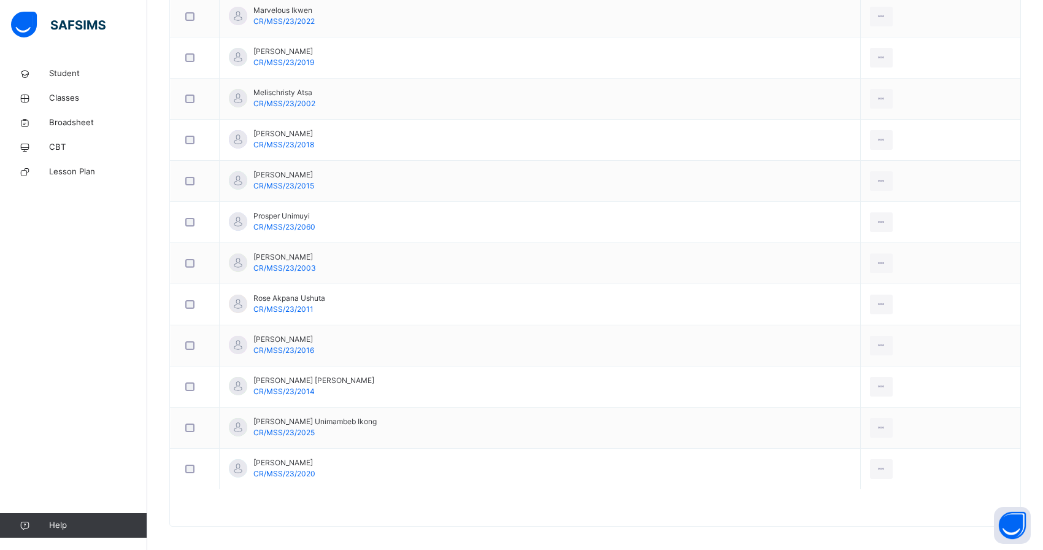
scroll to position [1109, 0]
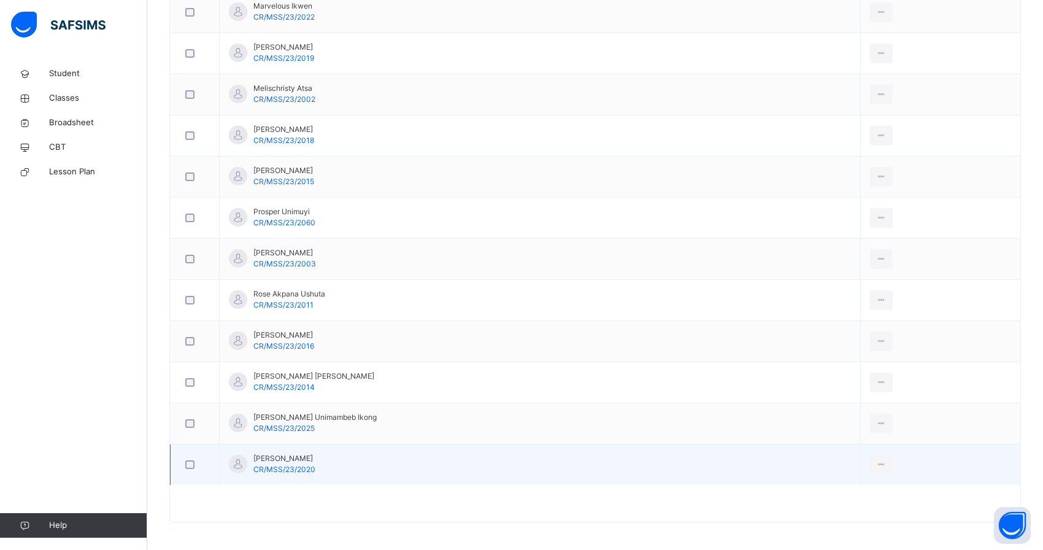
click at [770, 444] on td "[PERSON_NAME] CR/MSS/23/2020" at bounding box center [540, 464] width 641 height 41
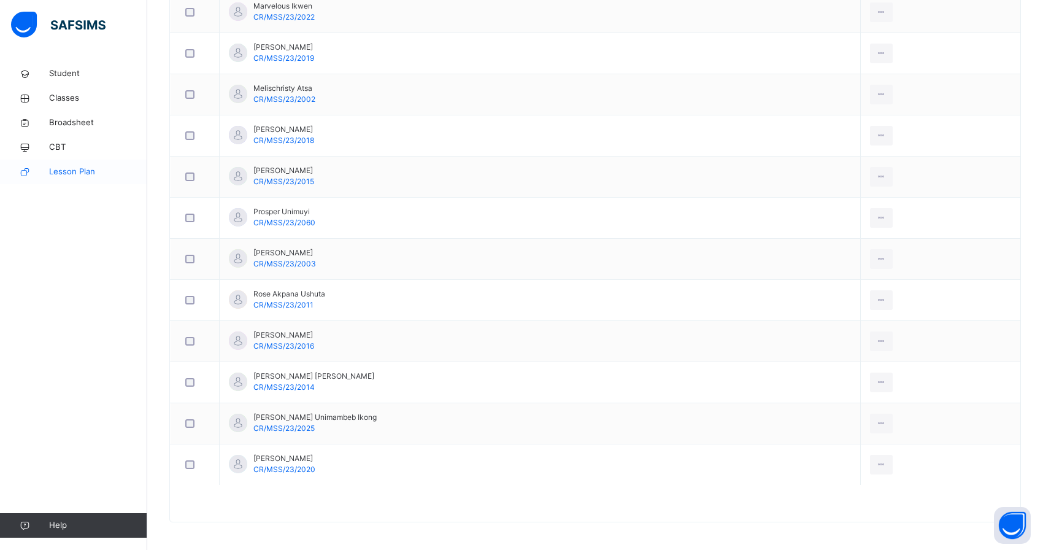
click at [77, 170] on span "Lesson Plan" at bounding box center [98, 172] width 98 height 12
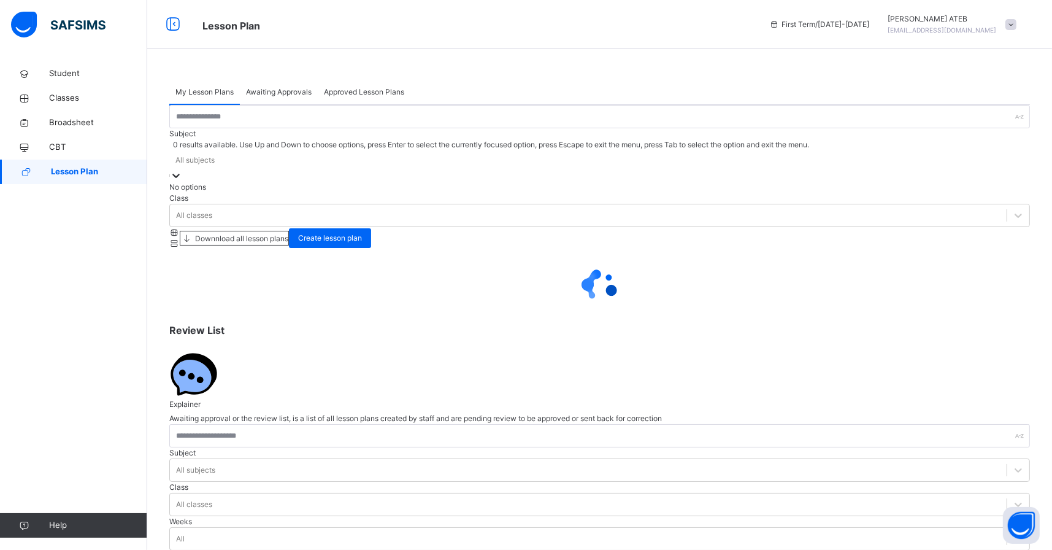
click at [182, 170] on icon at bounding box center [176, 175] width 12 height 12
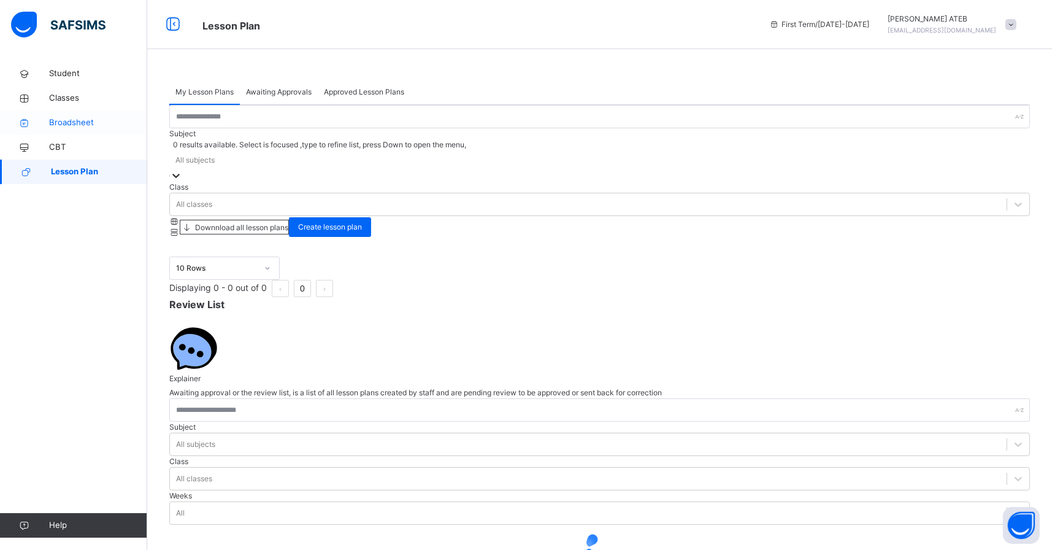
click at [87, 122] on span "Broadsheet" at bounding box center [98, 123] width 98 height 12
